Goal: Information Seeking & Learning: Learn about a topic

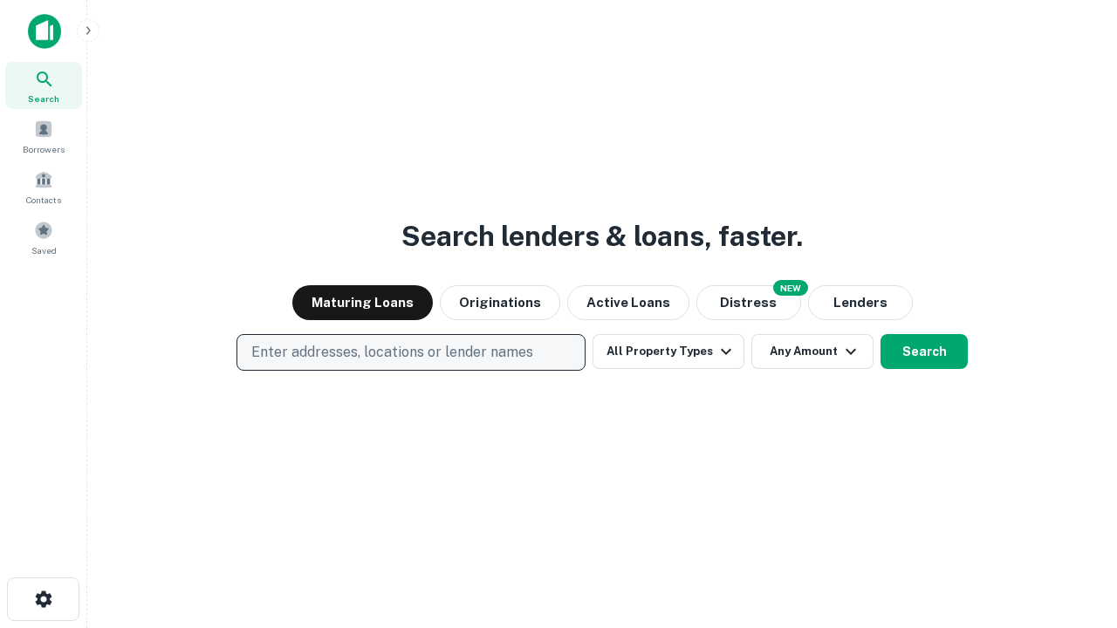
click at [410, 353] on p "Enter addresses, locations or lender names" at bounding box center [392, 352] width 282 height 21
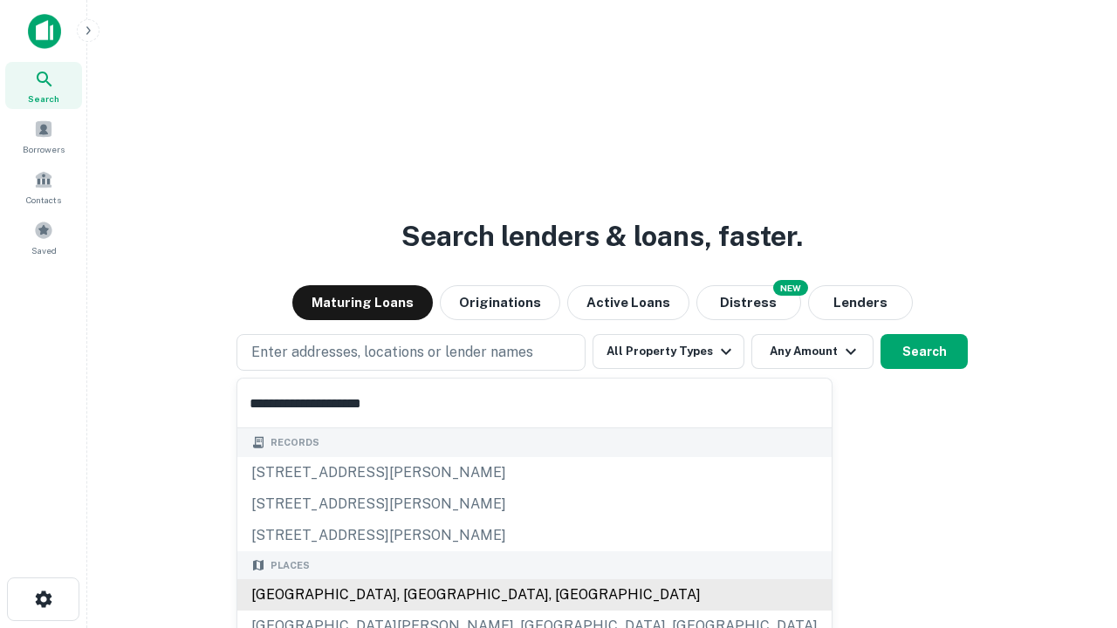
click at [417, 595] on div "[GEOGRAPHIC_DATA], [GEOGRAPHIC_DATA], [GEOGRAPHIC_DATA]" at bounding box center [534, 595] width 594 height 31
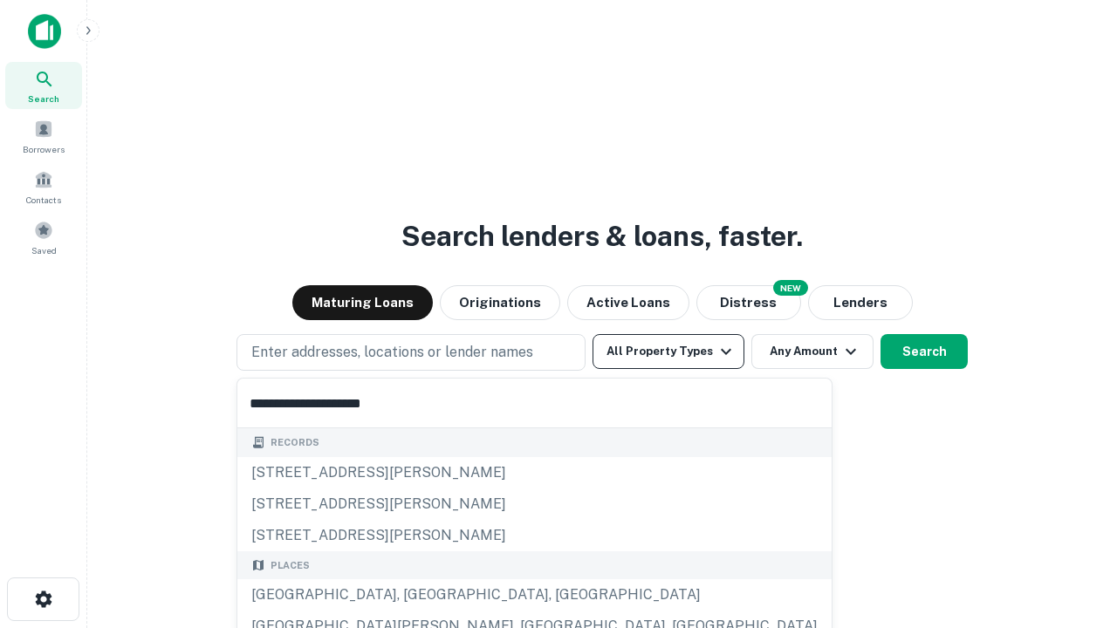
click at [669, 352] on button "All Property Types" at bounding box center [669, 351] width 152 height 35
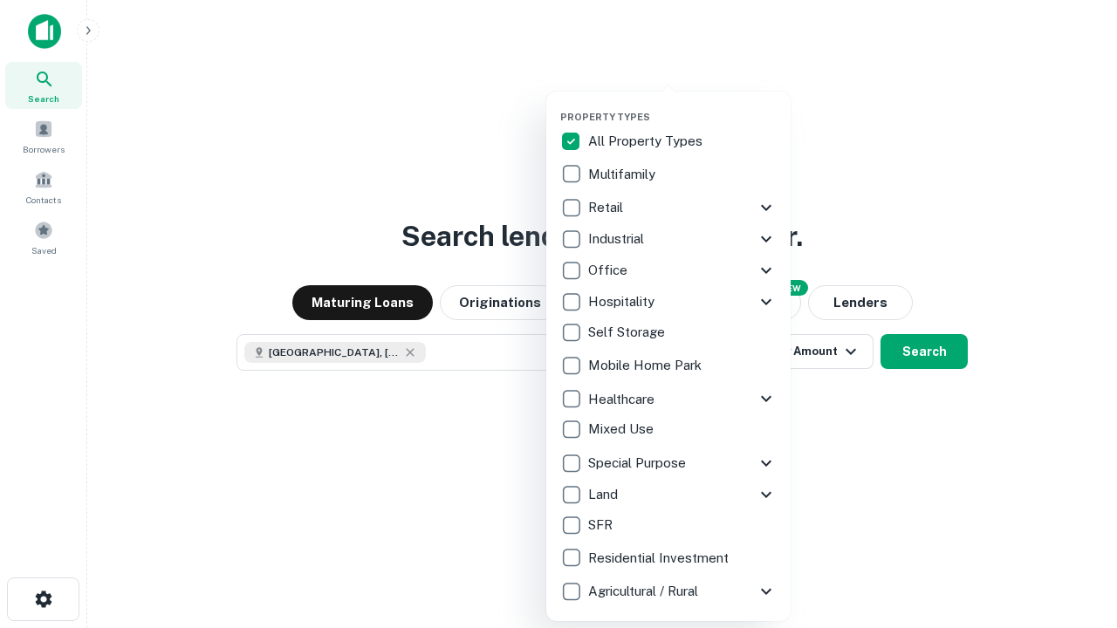
click at [683, 106] on button "button" at bounding box center [682, 106] width 244 height 1
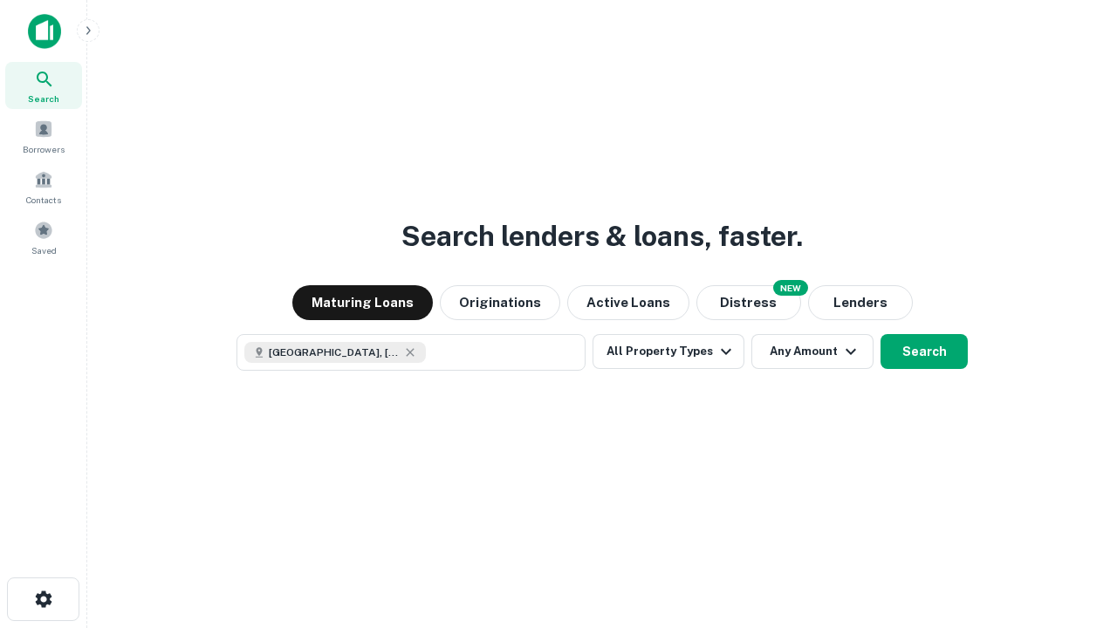
scroll to position [28, 0]
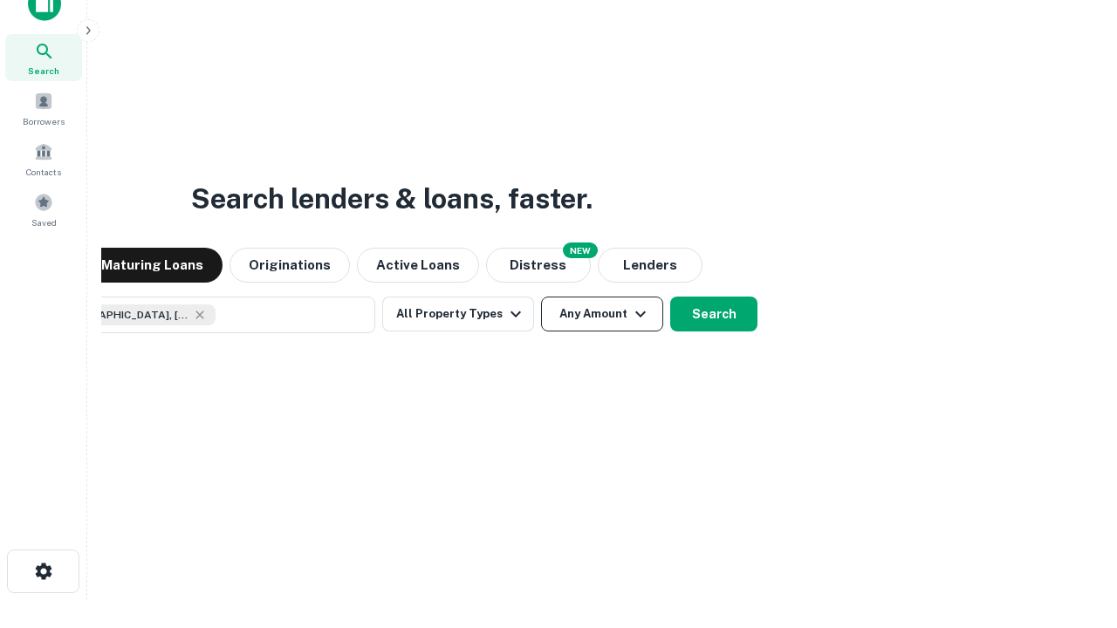
click at [541, 297] on button "Any Amount" at bounding box center [602, 314] width 122 height 35
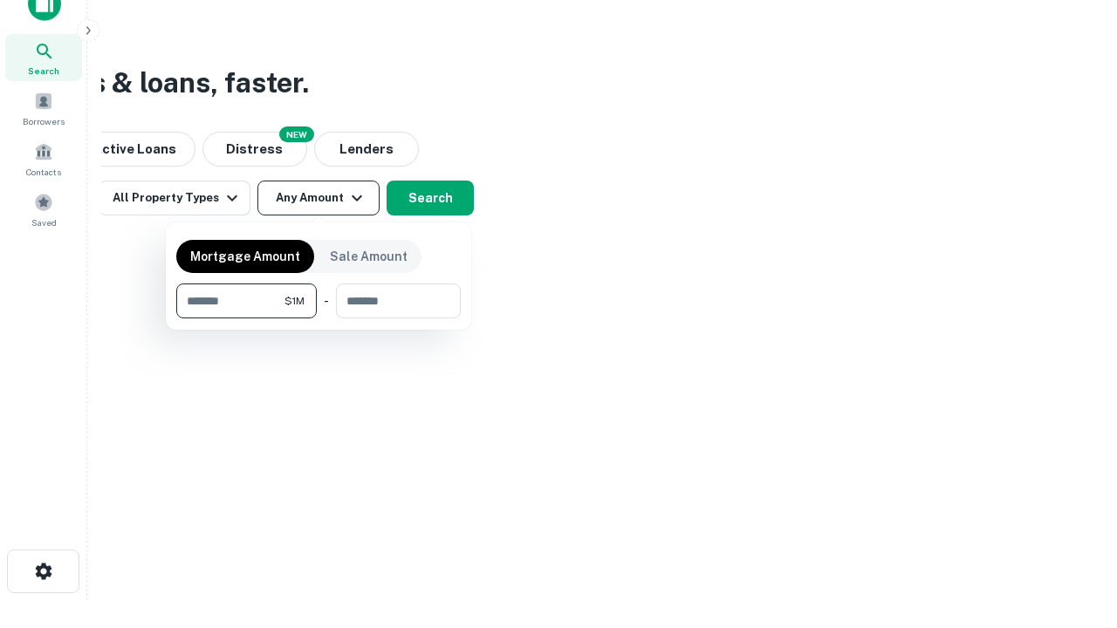
type input "*******"
click at [319, 319] on button "button" at bounding box center [318, 319] width 285 height 1
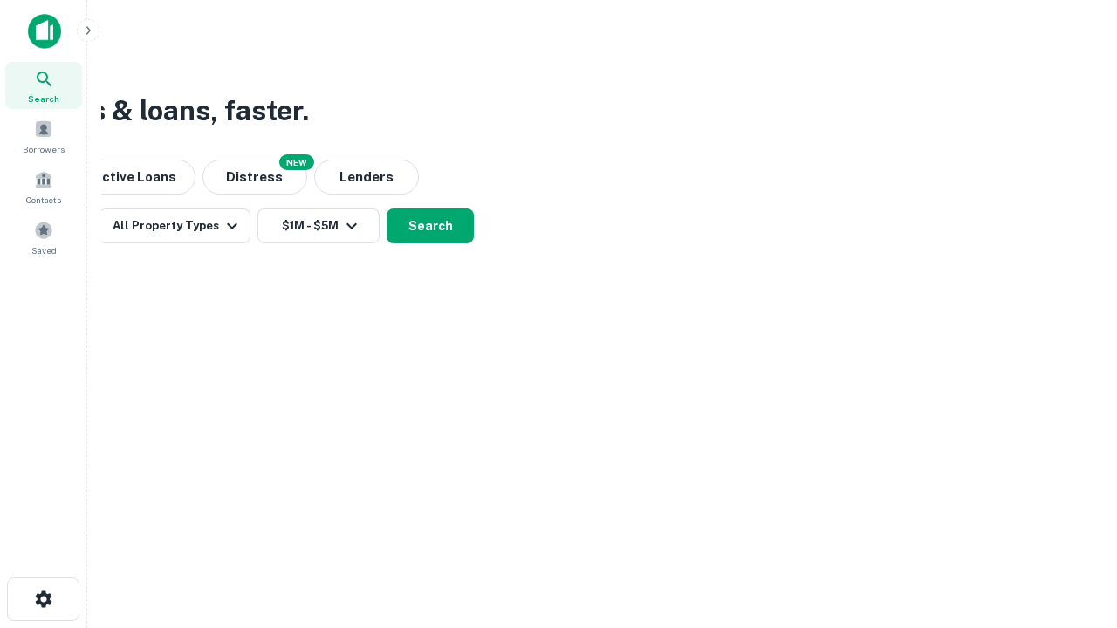
scroll to position [28, 0]
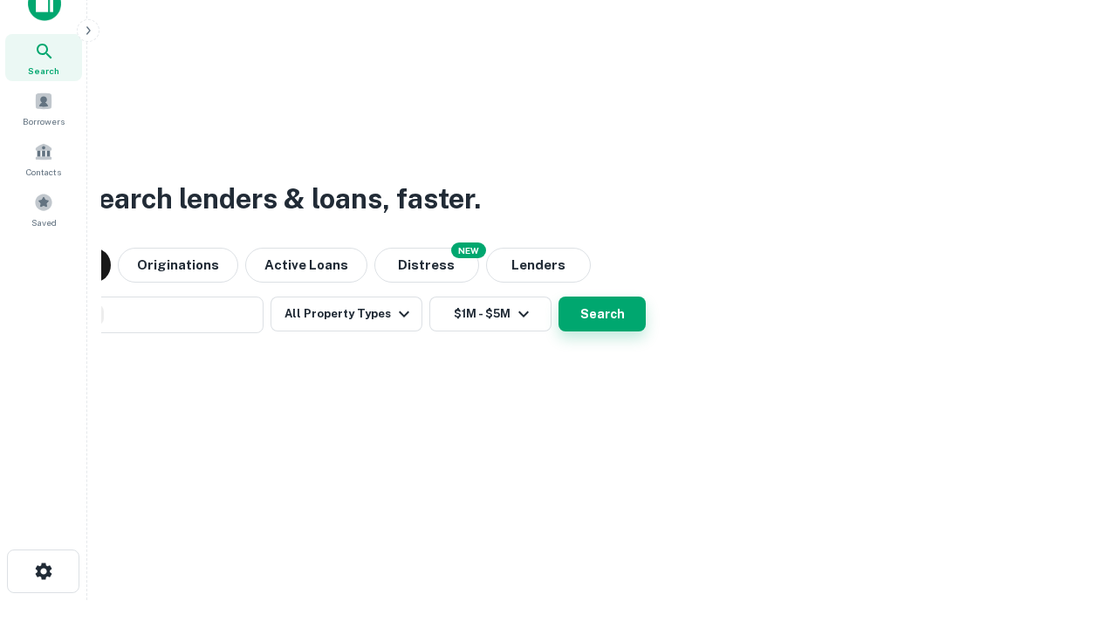
click at [559, 297] on button "Search" at bounding box center [602, 314] width 87 height 35
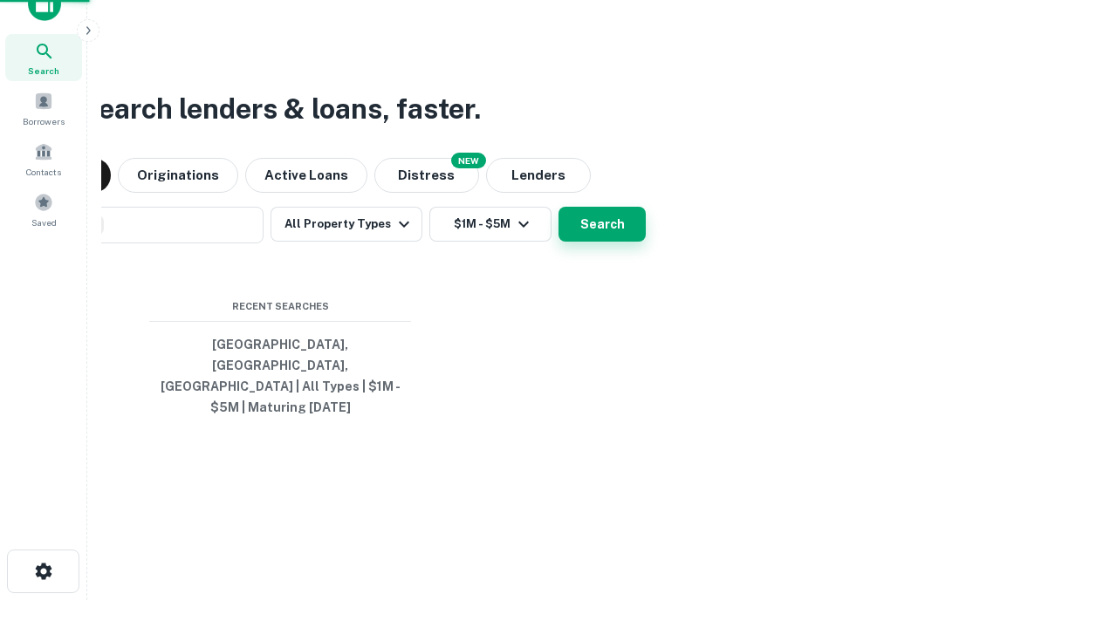
scroll to position [57, 494]
